Goal: Task Accomplishment & Management: Understand process/instructions

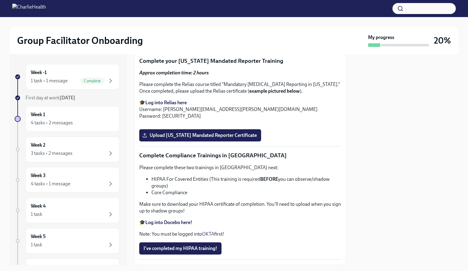
scroll to position [1096, 0]
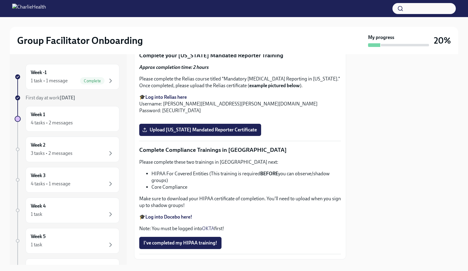
click at [191, 38] on span "Upload [US_STATE] Telehealth Certificate" at bounding box center [190, 35] width 94 height 6
click at [0, 0] on input "Upload [US_STATE] Telehealth Certificate" at bounding box center [0, 0] width 0 height 0
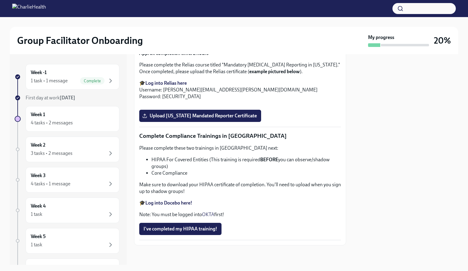
scroll to position [1254, 0]
click at [163, 80] on strong "Log into Relias here" at bounding box center [165, 83] width 41 height 6
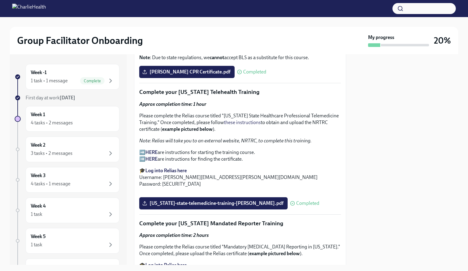
scroll to position [919, 0]
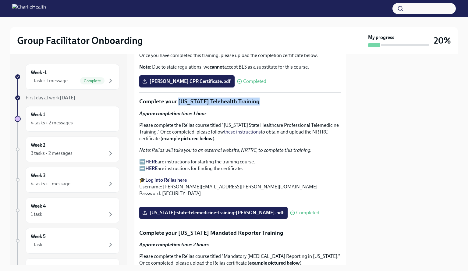
drag, startPoint x: 261, startPoint y: 87, endPoint x: 178, endPoint y: 84, distance: 82.9
click at [178, 97] on p "Complete your [US_STATE] Telehealth Training" at bounding box center [240, 101] width 202 height 8
copy p "[US_STATE] Telehealth Training"
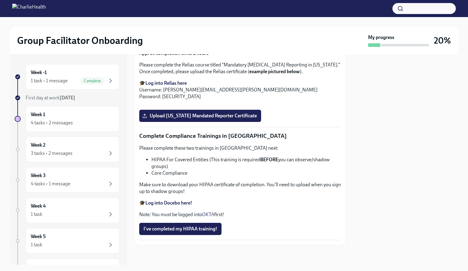
scroll to position [1223, 0]
drag, startPoint x: 288, startPoint y: 65, endPoint x: 176, endPoint y: 66, distance: 112.0
click at [176, 45] on p "Complete your [US_STATE] Mandated Reporter Training" at bounding box center [240, 41] width 202 height 8
copy p "[US_STATE] Mandated Reporter Training"
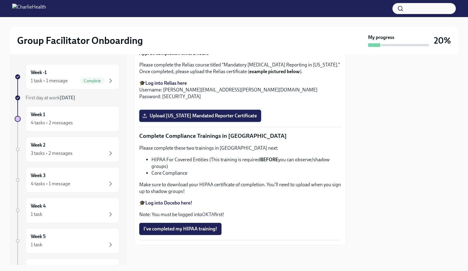
click at [210, 119] on span "Upload [US_STATE] Mandated Reporter Certificate" at bounding box center [199, 116] width 113 height 6
click at [0, 0] on input "Upload [US_STATE] Mandated Reporter Certificate" at bounding box center [0, 0] width 0 height 0
click at [177, 203] on strong "Log into Docebo here!" at bounding box center [168, 203] width 47 height 6
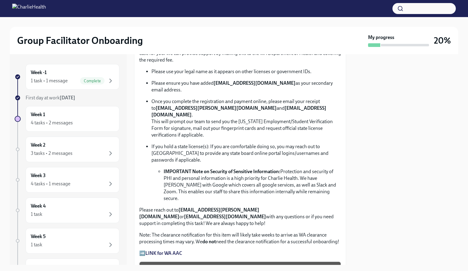
scroll to position [396, 0]
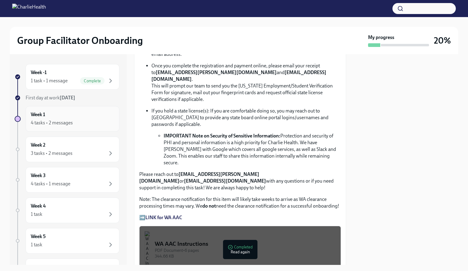
click at [75, 108] on div "Week 1 4 tasks • 2 messages" at bounding box center [73, 119] width 94 height 26
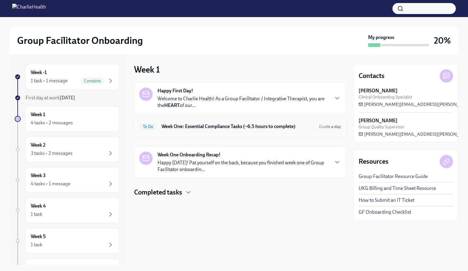
click at [163, 125] on h6 "Week One: Essential Compliance Tasks (~6.5 hours to complete)" at bounding box center [237, 126] width 153 height 7
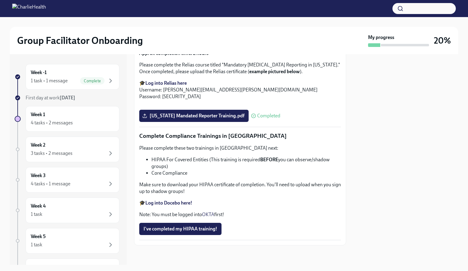
scroll to position [1391, 0]
click at [165, 134] on p "Complete Compliance Trainings in [GEOGRAPHIC_DATA]" at bounding box center [240, 136] width 202 height 8
drag, startPoint x: 170, startPoint y: 134, endPoint x: 221, endPoint y: 137, distance: 51.2
click at [221, 137] on p "Complete Compliance Trainings in [GEOGRAPHIC_DATA]" at bounding box center [240, 136] width 202 height 8
click at [219, 139] on p "Complete Compliance Trainings in [GEOGRAPHIC_DATA]" at bounding box center [240, 136] width 202 height 8
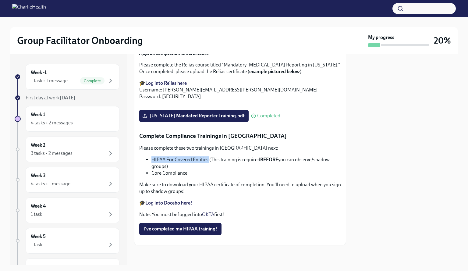
drag, startPoint x: 209, startPoint y: 158, endPoint x: 154, endPoint y: 157, distance: 54.5
click at [151, 156] on li "HIPAA For Covered Entities (This training is required BEFORE you can observe/sh…" at bounding box center [245, 162] width 189 height 13
copy li "HIPAA For Covered Entities"
click at [190, 230] on span "I've completed my HIPAA training!" at bounding box center [180, 229] width 74 height 6
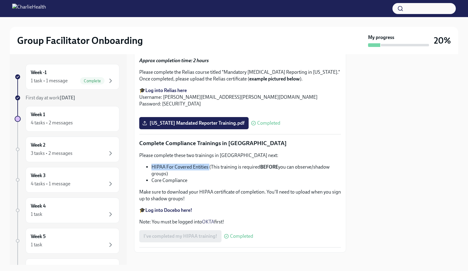
scroll to position [1025, 0]
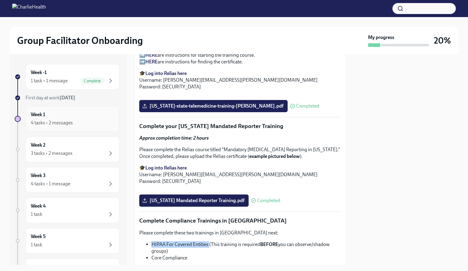
click at [72, 123] on div "4 tasks • 2 messages" at bounding box center [72, 122] width 83 height 7
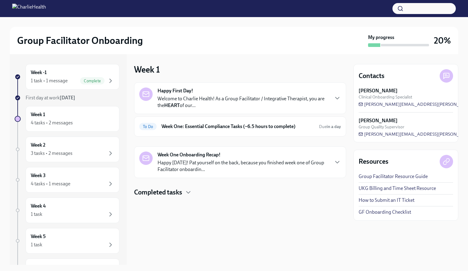
click at [180, 90] on strong "Happy First Day!" at bounding box center [175, 90] width 36 height 7
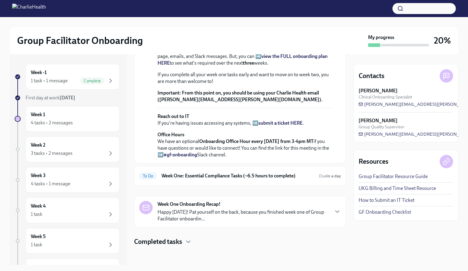
scroll to position [207, 0]
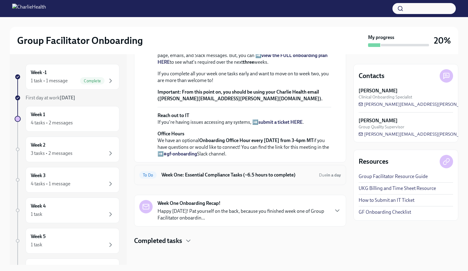
click at [167, 175] on h6 "Week One: Essential Compliance Tasks (~6.5 hours to complete)" at bounding box center [237, 174] width 153 height 7
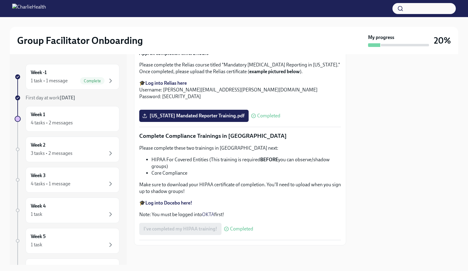
scroll to position [1391, 0]
click at [65, 127] on div "Week 1 4 tasks • 2 messages" at bounding box center [73, 119] width 94 height 26
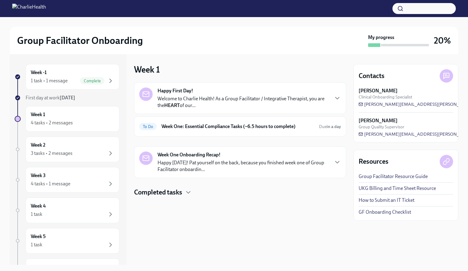
click at [181, 113] on div "Happy First Day! Welcome to Charlie Health! As a Group Facilitator / Integrativ…" at bounding box center [240, 98] width 212 height 32
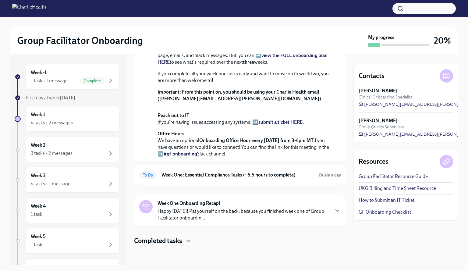
scroll to position [207, 0]
click at [200, 177] on h6 "Week One: Essential Compliance Tasks (~6.5 hours to complete)" at bounding box center [237, 174] width 153 height 7
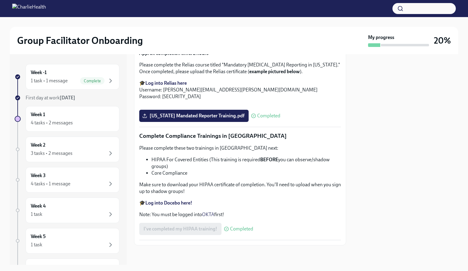
scroll to position [1269, 0]
click at [67, 118] on div "Week 1 4 tasks • 2 messages" at bounding box center [72, 118] width 83 height 15
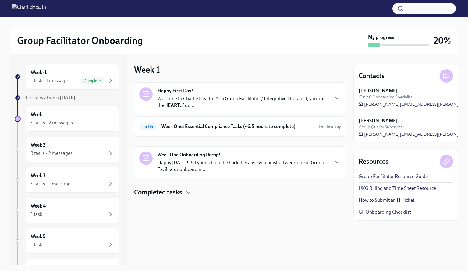
click at [195, 151] on strong "Week One Onboarding Recap!" at bounding box center [188, 154] width 63 height 7
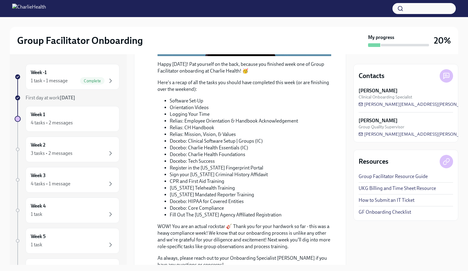
scroll to position [263, 0]
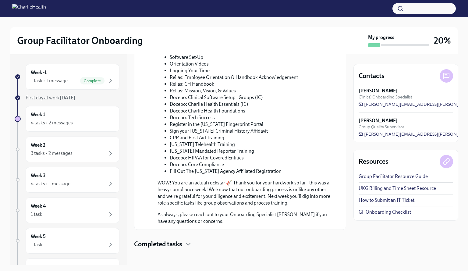
click at [172, 242] on h4 "Completed tasks" at bounding box center [158, 243] width 48 height 9
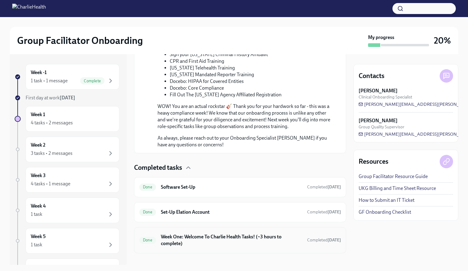
scroll to position [343, 0]
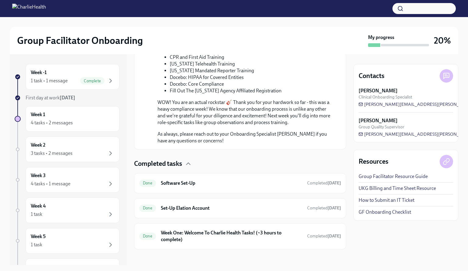
click at [16, 118] on div at bounding box center [18, 119] width 6 height 6
click at [40, 118] on div "Week 1 4 tasks • 2 messages" at bounding box center [72, 118] width 83 height 15
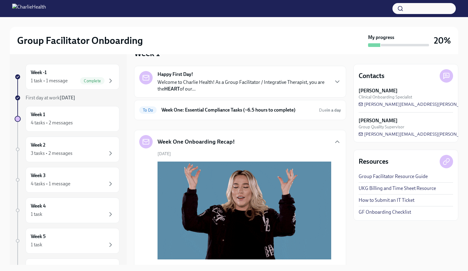
scroll to position [0, 0]
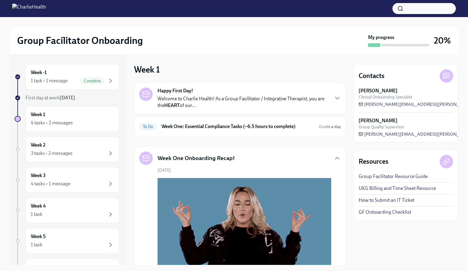
click at [190, 158] on h5 "Week One Onboarding Recap!" at bounding box center [195, 158] width 77 height 8
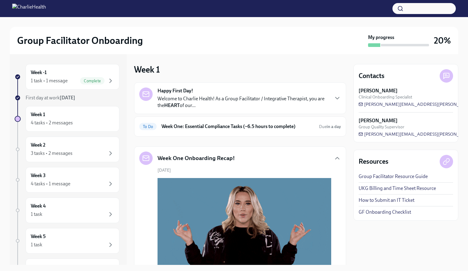
click at [200, 90] on div "Happy First Day! Welcome to Charlie Health! As a Group Facilitator / Integrativ…" at bounding box center [242, 97] width 171 height 21
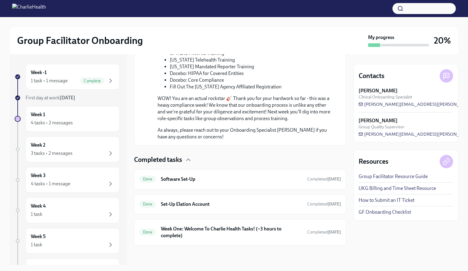
scroll to position [600, 0]
click at [197, 176] on div "Done Software Set-Up Completed 6 days ago" at bounding box center [240, 179] width 202 height 10
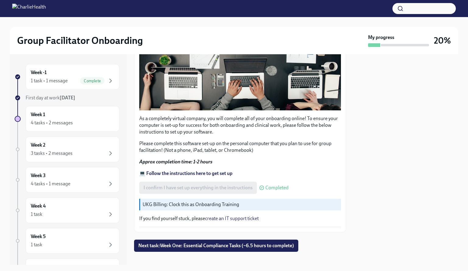
scroll to position [156, 0]
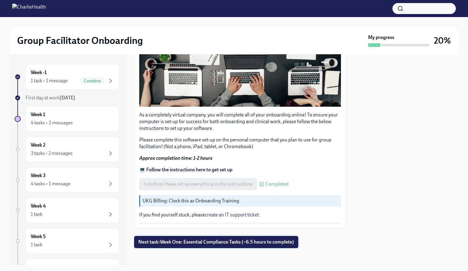
click at [213, 243] on button "Next task : Week One: Essential Compliance Tasks (~6.5 hours to complete)" at bounding box center [216, 242] width 164 height 12
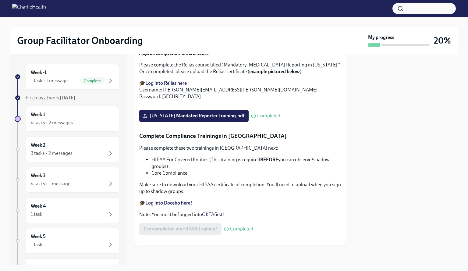
scroll to position [1391, 0]
click at [55, 121] on div "4 tasks • 2 messages" at bounding box center [52, 122] width 42 height 7
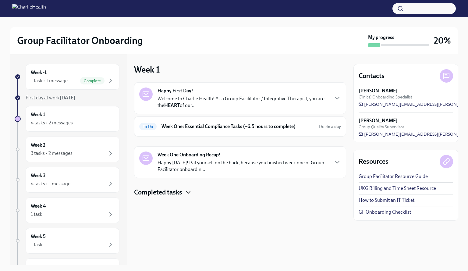
click at [189, 194] on icon "button" at bounding box center [187, 191] width 7 height 7
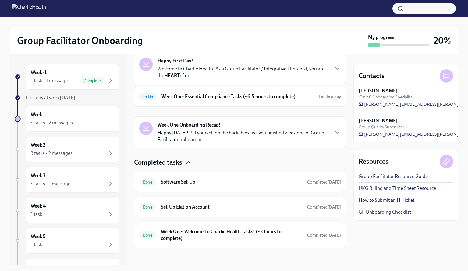
scroll to position [31, 0]
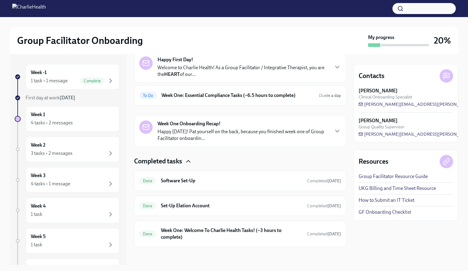
click at [325, 131] on div "Week One Onboarding Recap! Happy Friday! Pat yourself on the back, because you …" at bounding box center [240, 130] width 202 height 21
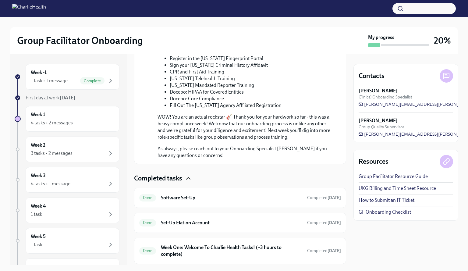
scroll to position [343, 0]
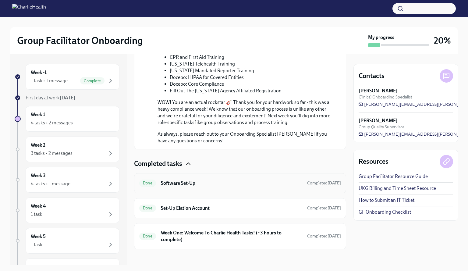
click at [253, 180] on h6 "Software Set-Up" at bounding box center [231, 183] width 141 height 7
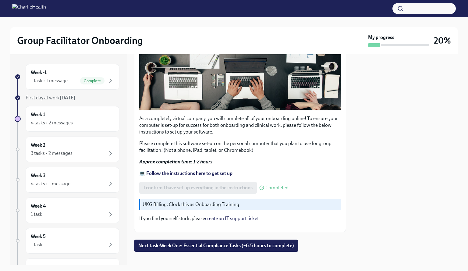
scroll to position [156, 0]
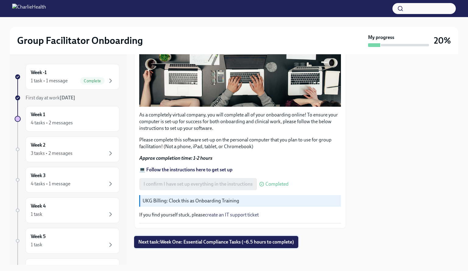
click at [252, 239] on span "Next task : Week One: Essential Compliance Tasks (~6.5 hours to complete)" at bounding box center [216, 242] width 156 height 6
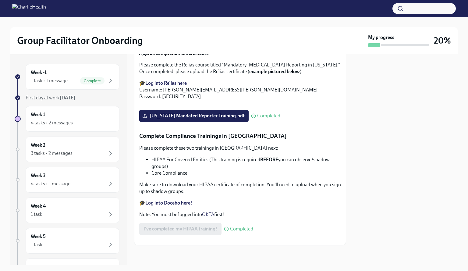
scroll to position [1391, 0]
click at [55, 126] on div "Week 1 4 tasks • 2 messages" at bounding box center [73, 119] width 94 height 26
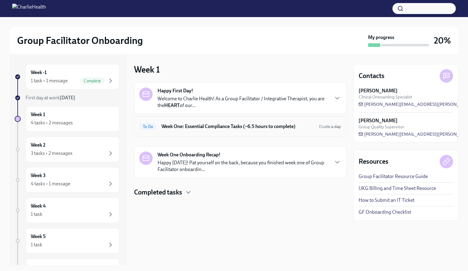
click at [162, 124] on h6 "Week One: Essential Compliance Tasks (~6.5 hours to complete)" at bounding box center [237, 126] width 153 height 7
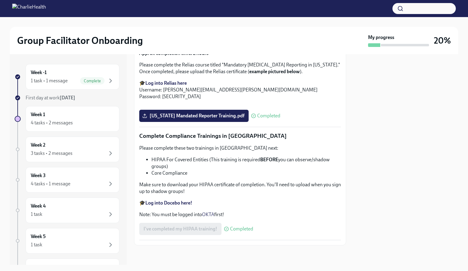
scroll to position [1391, 0]
click at [70, 123] on div "4 tasks • 2 messages" at bounding box center [52, 122] width 42 height 7
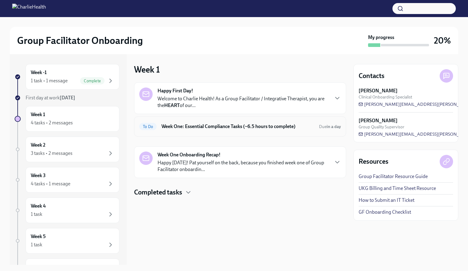
click at [170, 128] on h6 "Week One: Essential Compliance Tasks (~6.5 hours to complete)" at bounding box center [237, 126] width 153 height 7
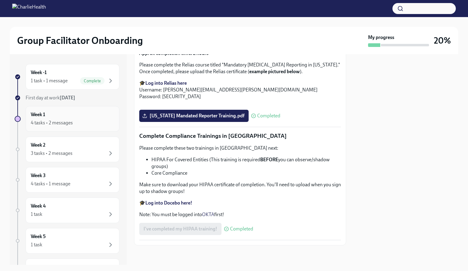
scroll to position [1370, 0]
click at [66, 125] on div "4 tasks • 2 messages" at bounding box center [52, 122] width 42 height 7
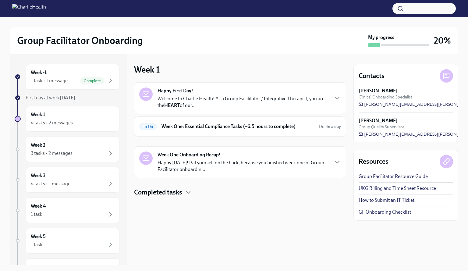
click at [173, 188] on h4 "Completed tasks" at bounding box center [158, 192] width 48 height 9
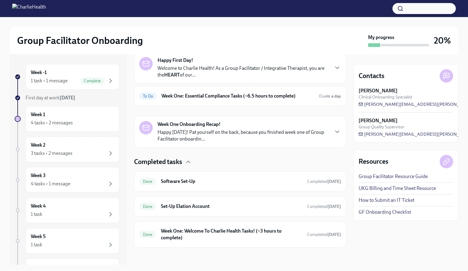
scroll to position [31, 0]
click at [189, 73] on p "Welcome to Charlie Health! As a Group Facilitator / Integrative Therapist, you …" at bounding box center [242, 70] width 171 height 13
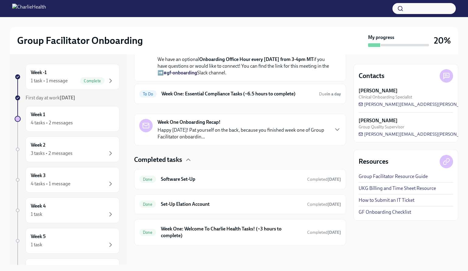
scroll to position [287, 0]
click at [191, 93] on h6 "Week One: Essential Compliance Tasks (~6.5 hours to complete)" at bounding box center [237, 93] width 153 height 7
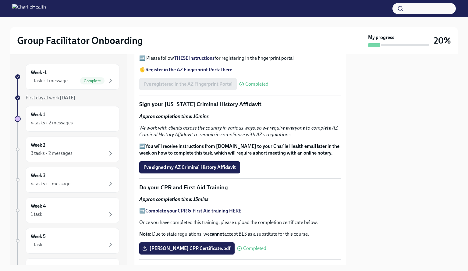
scroll to position [761, 0]
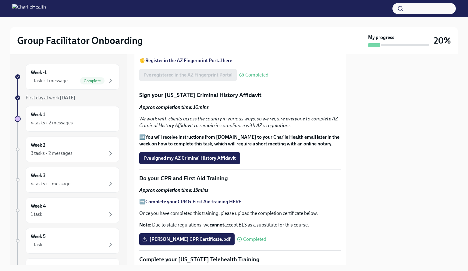
click at [142, 134] on p "➡️ You will receive instructions from Proof.com to your Charlie Health email la…" at bounding box center [240, 140] width 202 height 13
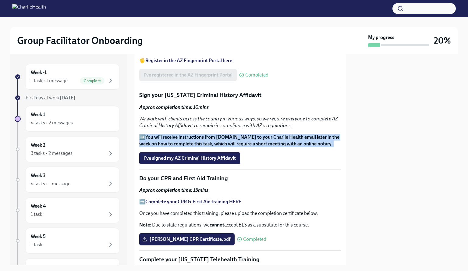
click at [142, 134] on p "➡️ You will receive instructions from Proof.com to your Charlie Health email la…" at bounding box center [240, 140] width 202 height 13
click at [197, 134] on strong "You will receive instructions from [DOMAIN_NAME] to your Charlie Health email l…" at bounding box center [239, 140] width 200 height 12
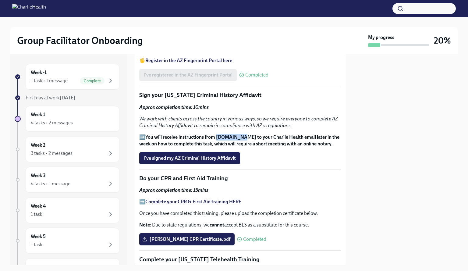
drag, startPoint x: 240, startPoint y: 122, endPoint x: 219, endPoint y: 121, distance: 21.0
click at [219, 134] on strong "You will receive instructions from [DOMAIN_NAME] to your Charlie Health email l…" at bounding box center [239, 140] width 200 height 12
copy strong "Proof.com"
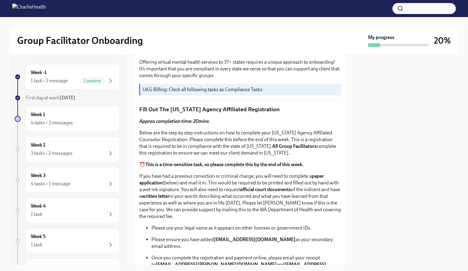
scroll to position [203, 0]
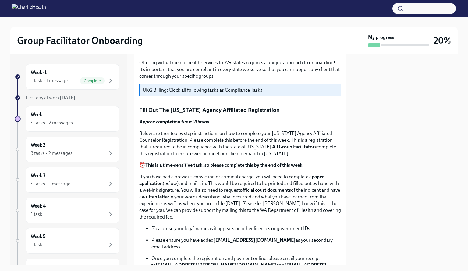
click at [63, 96] on strong "[DATE]" at bounding box center [68, 98] width 16 height 6
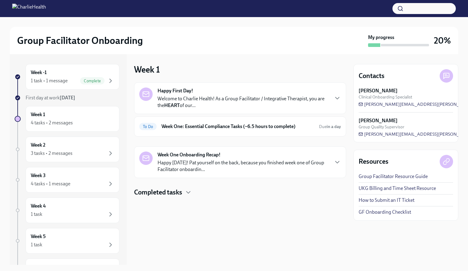
click at [63, 97] on strong "[DATE]" at bounding box center [68, 98] width 16 height 6
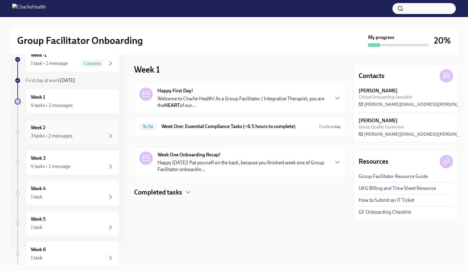
scroll to position [30, 0]
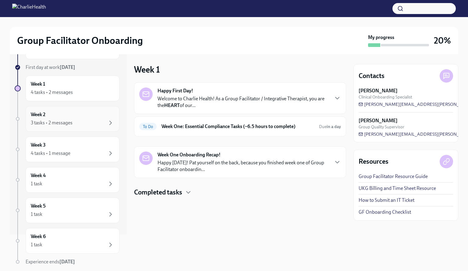
click at [57, 114] on div "Week 2 3 tasks • 2 messages" at bounding box center [72, 118] width 83 height 15
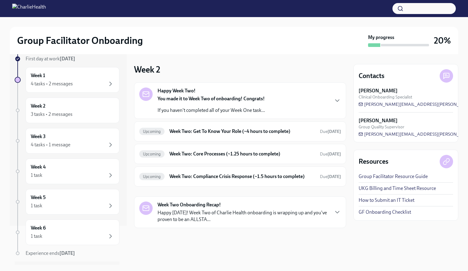
scroll to position [54, 0]
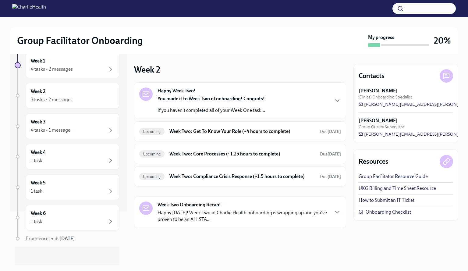
click at [72, 235] on strong "[DATE]" at bounding box center [67, 238] width 16 height 6
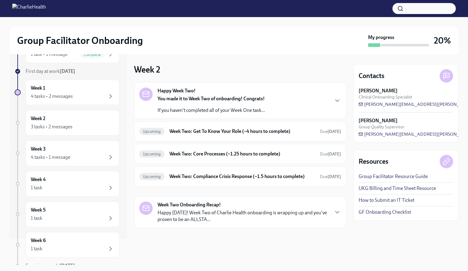
scroll to position [0, 0]
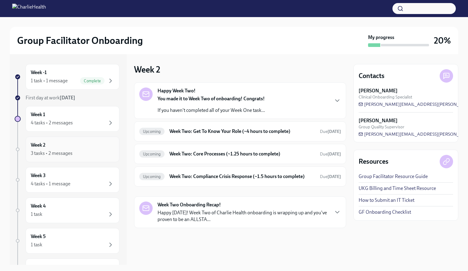
click at [57, 153] on div "3 tasks • 2 messages" at bounding box center [52, 153] width 42 height 7
click at [57, 142] on div "Week 2 3 tasks • 2 messages" at bounding box center [72, 149] width 83 height 15
click at [44, 143] on h6 "Week 2" at bounding box center [38, 145] width 15 height 7
click at [40, 150] on div "3 tasks • 2 messages" at bounding box center [52, 153] width 42 height 7
click at [107, 122] on icon "button" at bounding box center [110, 122] width 7 height 7
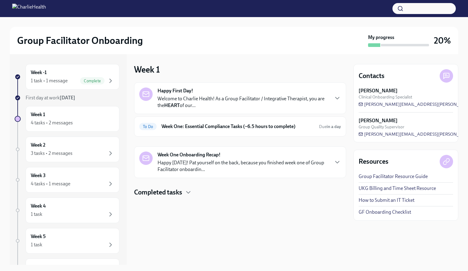
click at [18, 119] on div at bounding box center [18, 119] width 6 height 6
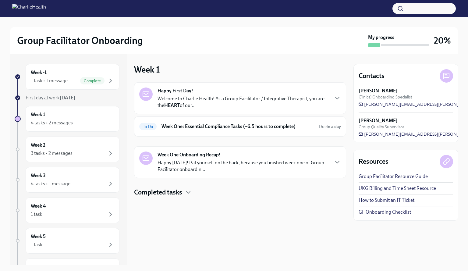
click at [158, 165] on p "Happy [DATE]! Pat yourself on the back, because you finished week one of Group …" at bounding box center [242, 165] width 171 height 13
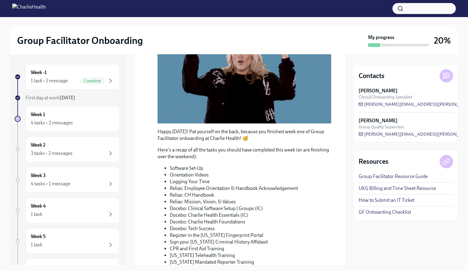
scroll to position [183, 0]
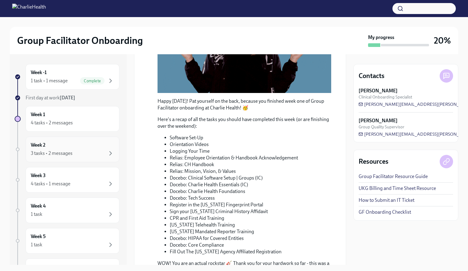
click at [57, 148] on div "Week 2 3 tasks • 2 messages" at bounding box center [72, 149] width 83 height 15
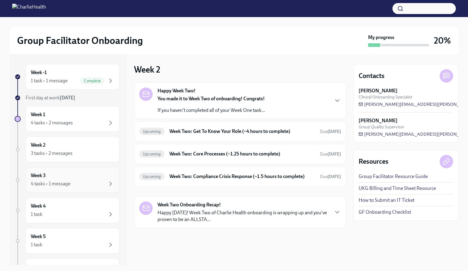
click at [51, 177] on div "Week 3 4 tasks • 1 message" at bounding box center [72, 179] width 83 height 15
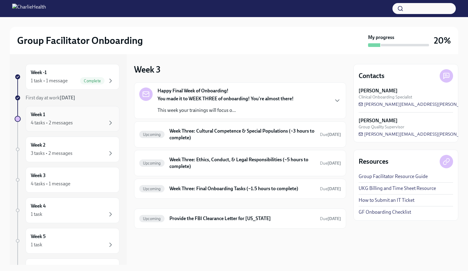
click at [54, 114] on div "Week 1 4 tasks • 2 messages" at bounding box center [72, 118] width 83 height 15
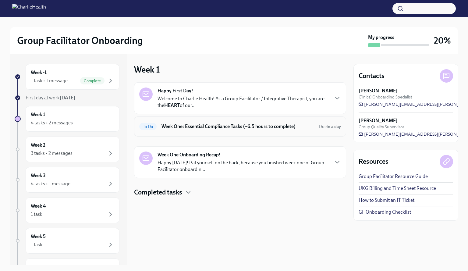
click at [240, 129] on h6 "Week One: Essential Compliance Tasks (~6.5 hours to complete)" at bounding box center [237, 126] width 153 height 7
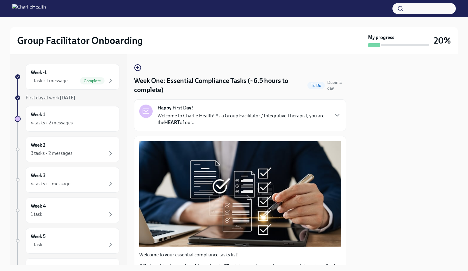
click at [244, 117] on p "Welcome to Charlie Health! As a Group Facilitator / Integrative Therapist, you …" at bounding box center [242, 118] width 171 height 13
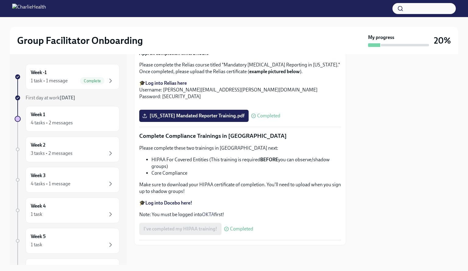
scroll to position [1647, 0]
click at [65, 114] on div "Week 1 4 tasks • 2 messages" at bounding box center [72, 118] width 83 height 15
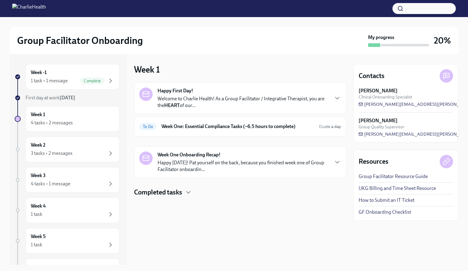
click at [219, 159] on div "Week One Onboarding Recap! Happy Friday! Pat yourself on the back, because you …" at bounding box center [242, 161] width 171 height 21
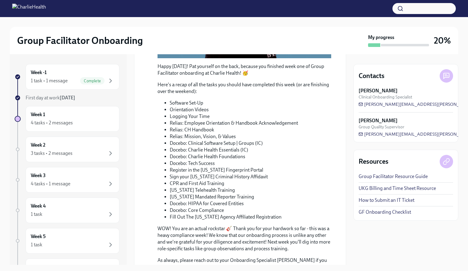
scroll to position [263, 0]
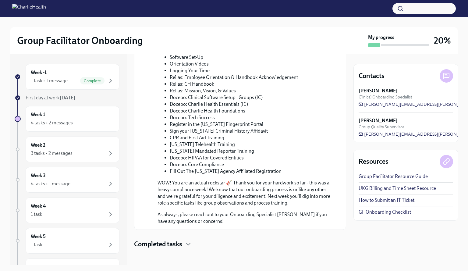
click at [18, 120] on div at bounding box center [18, 119] width 6 height 6
click at [54, 118] on div "Week 1 4 tasks • 2 messages" at bounding box center [72, 118] width 83 height 15
click at [161, 242] on h4 "Completed tasks" at bounding box center [158, 243] width 48 height 9
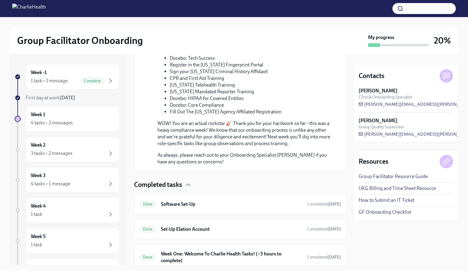
scroll to position [343, 0]
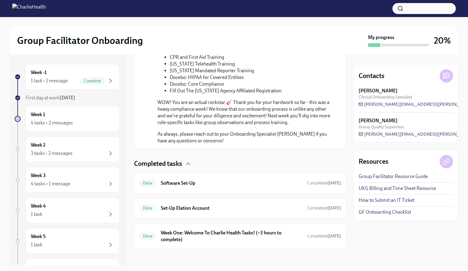
click at [67, 95] on strong "[DATE]" at bounding box center [68, 98] width 16 height 6
click at [31, 118] on div "Week 1 4 tasks • 2 messages" at bounding box center [72, 118] width 83 height 15
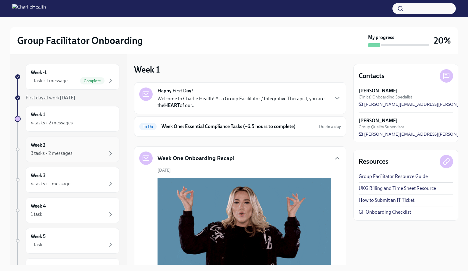
click at [47, 157] on div "Week 2 3 tasks • 2 messages" at bounding box center [73, 149] width 94 height 26
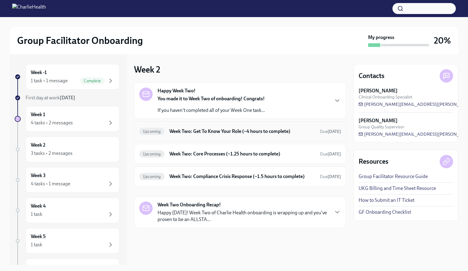
click at [184, 122] on div "Upcoming Week Two: Get To Know Your Role (~4 hours to complete) Due in 8 days" at bounding box center [240, 131] width 212 height 20
click at [184, 128] on h6 "Week Two: Get To Know Your Role (~4 hours to complete)" at bounding box center [242, 131] width 146 height 7
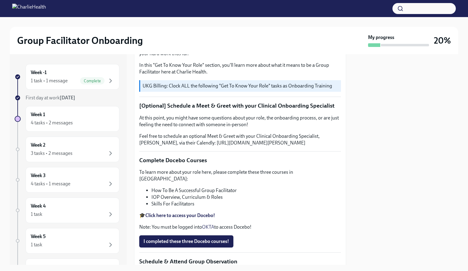
scroll to position [183, 0]
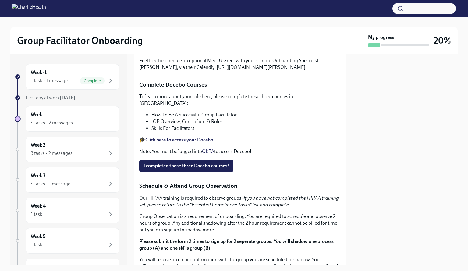
drag, startPoint x: 298, startPoint y: 160, endPoint x: 287, endPoint y: 137, distance: 24.9
click at [297, 14] on p "UKG Billing: Clock ALL the following "Get To Know Your Role" tasks as Onboardin…" at bounding box center [240, 10] width 196 height 7
click at [160, 34] on p "[Optional] Schedule a Meet & Greet with your Clinical Onboarding Specialist" at bounding box center [240, 30] width 202 height 8
click at [49, 113] on div "Week 1 4 tasks • 2 messages" at bounding box center [72, 118] width 83 height 15
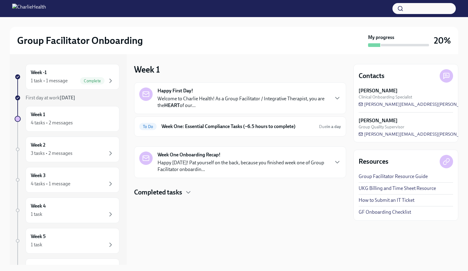
click at [185, 152] on strong "Week One Onboarding Recap!" at bounding box center [188, 154] width 63 height 7
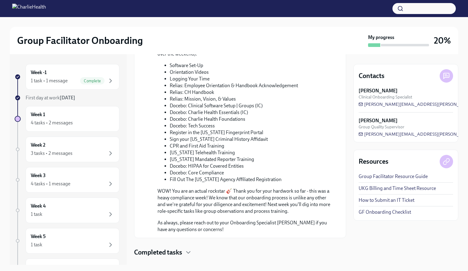
scroll to position [263, 0]
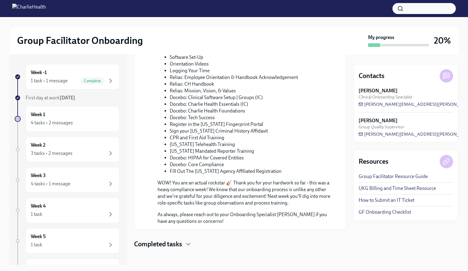
click at [255, 168] on li "Fill Out The [US_STATE] Agency Affiliated Registration" at bounding box center [250, 171] width 161 height 7
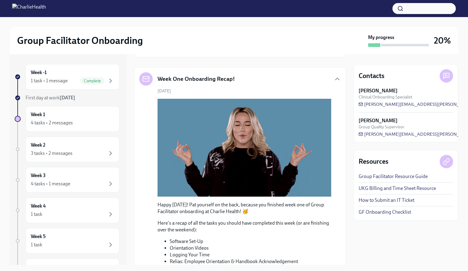
scroll to position [19, 0]
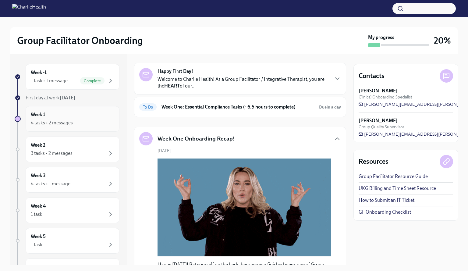
click at [58, 119] on div "4 tasks • 2 messages" at bounding box center [72, 122] width 83 height 7
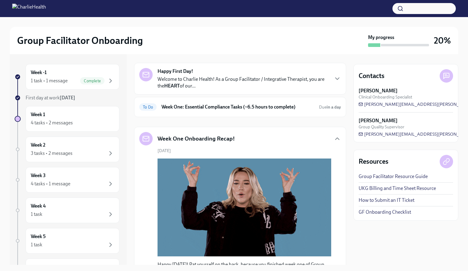
click at [185, 87] on p "Welcome to Charlie Health! As a Group Facilitator / Integrative Therapist, you …" at bounding box center [242, 82] width 171 height 13
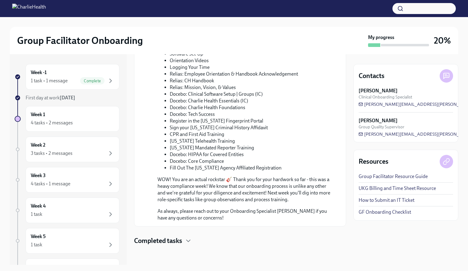
scroll to position [519, 0]
click at [165, 240] on h4 "Completed tasks" at bounding box center [158, 240] width 48 height 9
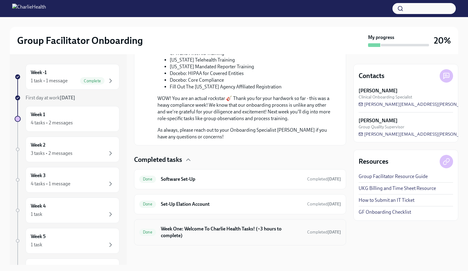
scroll to position [600, 0]
click at [68, 113] on div "Week 1 4 tasks • 2 messages" at bounding box center [72, 118] width 83 height 15
click at [56, 123] on div "4 tasks • 2 messages" at bounding box center [52, 122] width 42 height 7
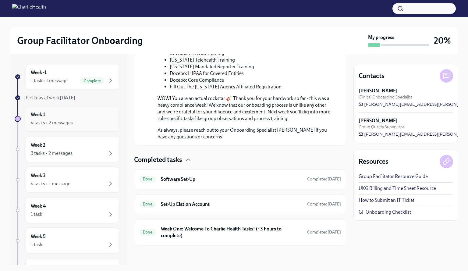
click at [56, 123] on div "4 tasks • 2 messages" at bounding box center [52, 122] width 42 height 7
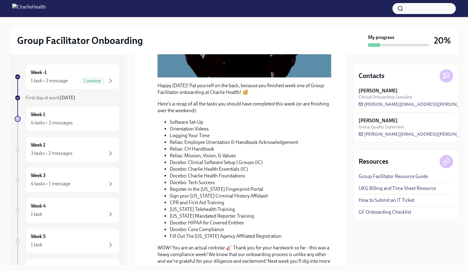
scroll to position [417, 0]
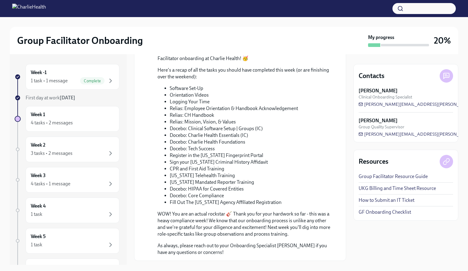
click at [202, 92] on li "Software Set-Up" at bounding box center [250, 88] width 161 height 7
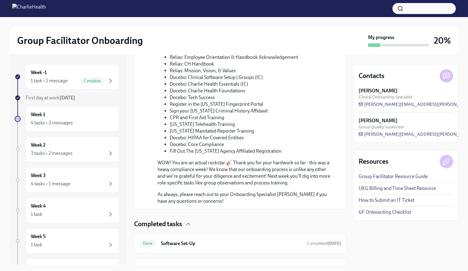
scroll to position [478, 0]
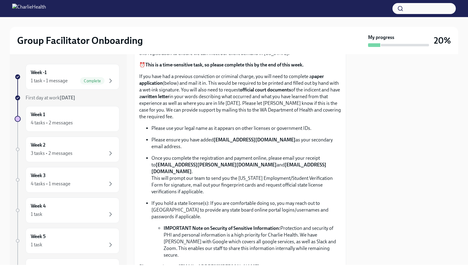
scroll to position [304, 0]
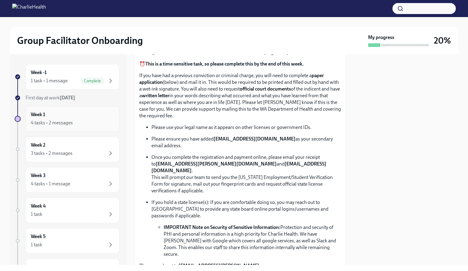
click at [91, 115] on div "Week 1 4 tasks • 2 messages" at bounding box center [72, 118] width 83 height 15
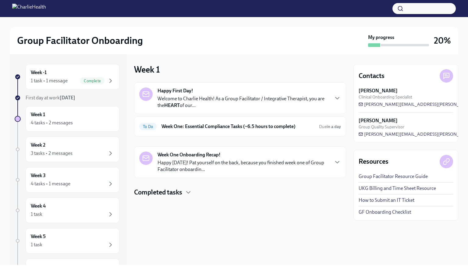
click at [194, 165] on p "Happy [DATE]! Pat yourself on the back, because you finished week one of Group …" at bounding box center [242, 165] width 171 height 13
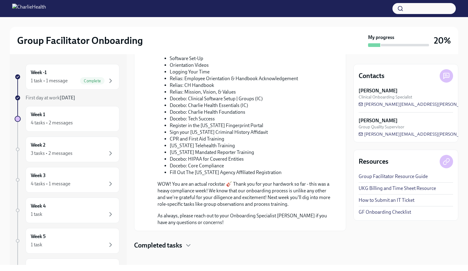
scroll to position [263, 0]
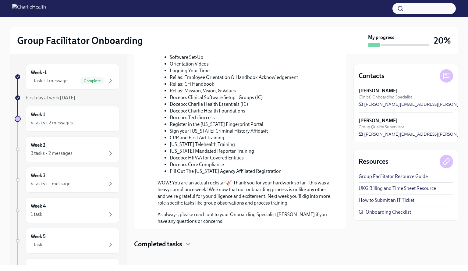
click at [171, 243] on h4 "Completed tasks" at bounding box center [158, 243] width 48 height 9
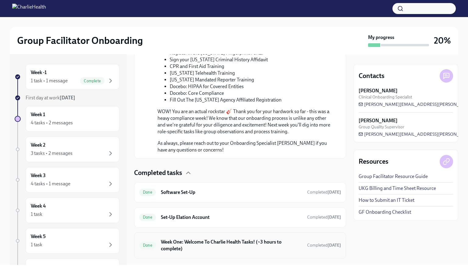
scroll to position [343, 0]
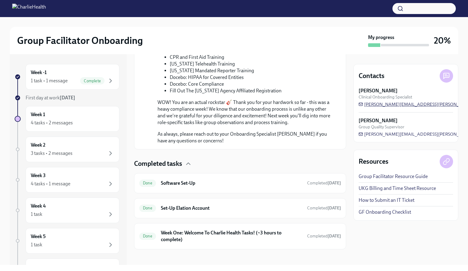
click at [370, 101] on span "[PERSON_NAME][EMAIL_ADDRESS][PERSON_NAME][DOMAIN_NAME]" at bounding box center [434, 104] width 152 height 6
click at [446, 75] on icon at bounding box center [445, 75] width 7 height 7
click at [446, 76] on icon at bounding box center [445, 76] width 3 height 0
drag, startPoint x: 444, startPoint y: 77, endPoint x: 440, endPoint y: 79, distance: 4.4
click at [444, 77] on icon at bounding box center [445, 75] width 7 height 7
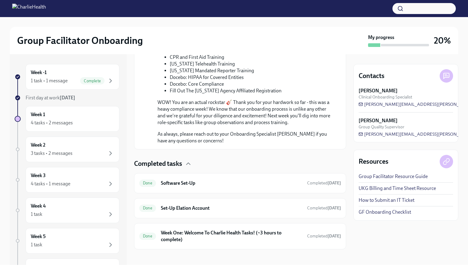
click at [367, 93] on strong "[PERSON_NAME]" at bounding box center [377, 90] width 39 height 7
click at [367, 90] on strong "[PERSON_NAME]" at bounding box center [377, 90] width 39 height 7
click at [373, 107] on span "[PERSON_NAME][EMAIL_ADDRESS][PERSON_NAME][DOMAIN_NAME]" at bounding box center [434, 104] width 152 height 6
click at [373, 103] on span "[PERSON_NAME][EMAIL_ADDRESS][PERSON_NAME][DOMAIN_NAME]" at bounding box center [434, 104] width 152 height 6
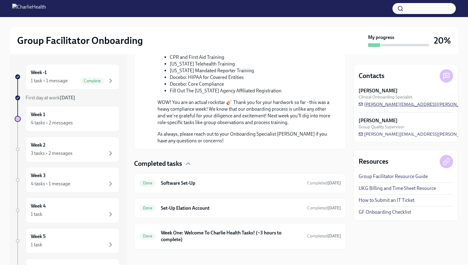
drag, startPoint x: 430, startPoint y: 103, endPoint x: 365, endPoint y: 105, distance: 65.8
click at [365, 105] on div "[PERSON_NAME] Clinical Onboarding Specialist [PERSON_NAME][EMAIL_ADDRESS][PERSO…" at bounding box center [405, 97] width 94 height 20
click at [241, 89] on li "Fill Out The [US_STATE] Agency Affiliated Registration" at bounding box center [250, 90] width 161 height 7
click at [207, 229] on h6 "Week One: Welcome To Charlie Health Tasks! (~3 hours to complete)" at bounding box center [231, 235] width 141 height 13
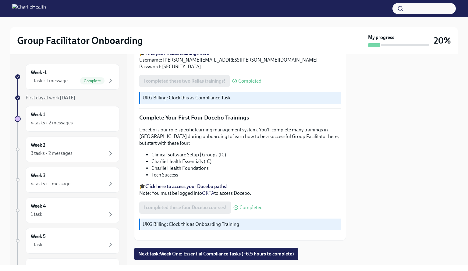
scroll to position [766, 0]
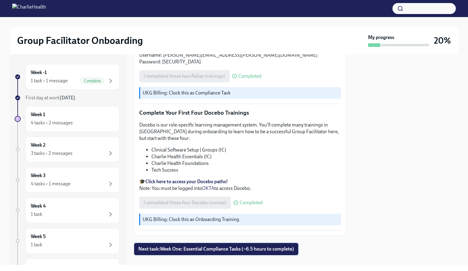
click at [230, 246] on span "Next task : Week One: Essential Compliance Tasks (~6.5 hours to complete)" at bounding box center [216, 249] width 156 height 6
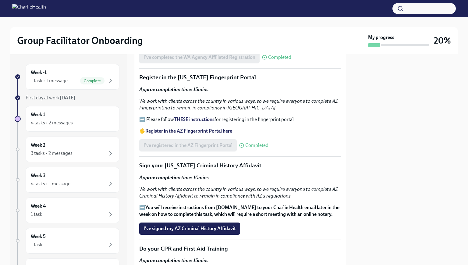
scroll to position [700, 0]
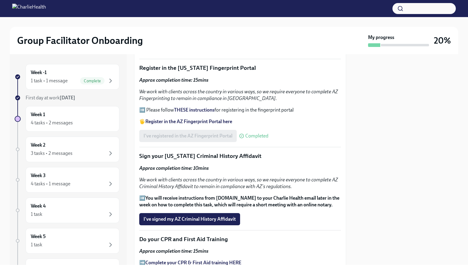
click at [164, 165] on strong "Approx completion time: 10mins" at bounding box center [173, 168] width 69 height 6
click at [194, 165] on strong "Approx completion time: 10mins" at bounding box center [173, 168] width 69 height 6
drag, startPoint x: 254, startPoint y: 139, endPoint x: 135, endPoint y: 142, distance: 119.4
click at [135, 142] on div "Welcome to your essential compliance tasks list! Offering virtual mental health…" at bounding box center [240, 45] width 212 height 1219
copy p "Sign your [US_STATE] Criminal History Affidavit"
